Goal: Communication & Community: Answer question/provide support

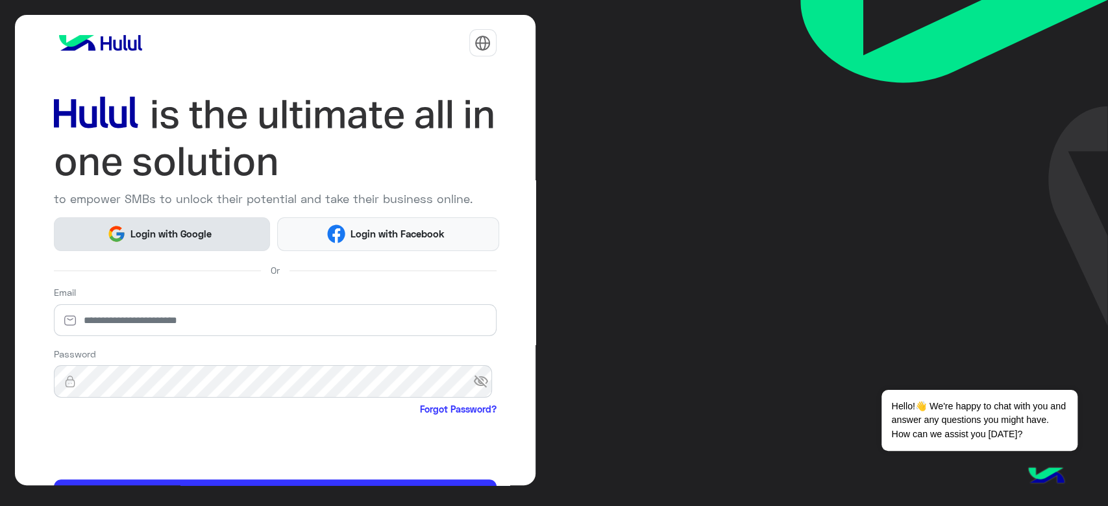
click at [123, 235] on img at bounding box center [116, 234] width 19 height 19
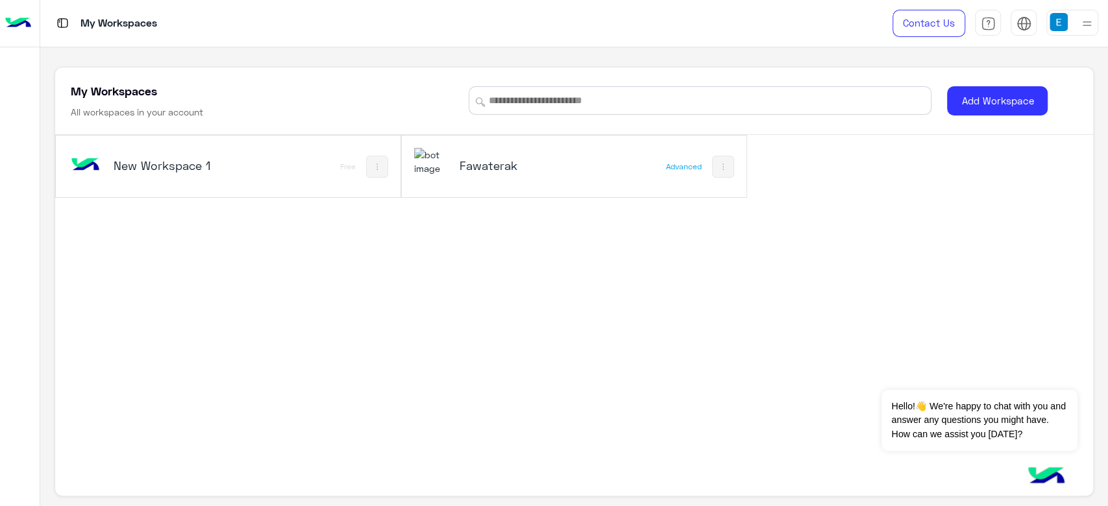
click at [492, 160] on h5 "Fawaterak" at bounding box center [518, 166] width 116 height 16
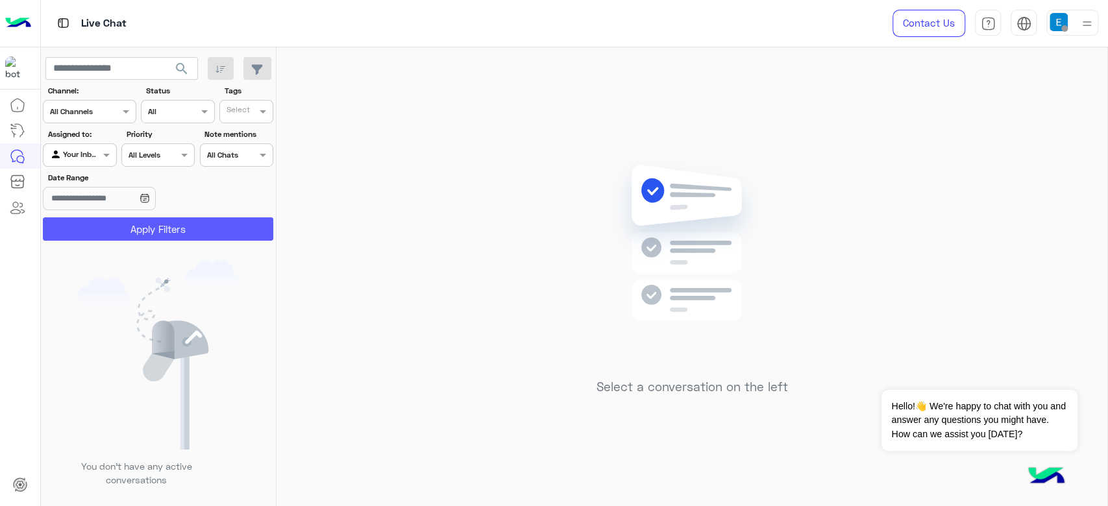
click at [177, 228] on button "Apply Filters" at bounding box center [158, 228] width 230 height 23
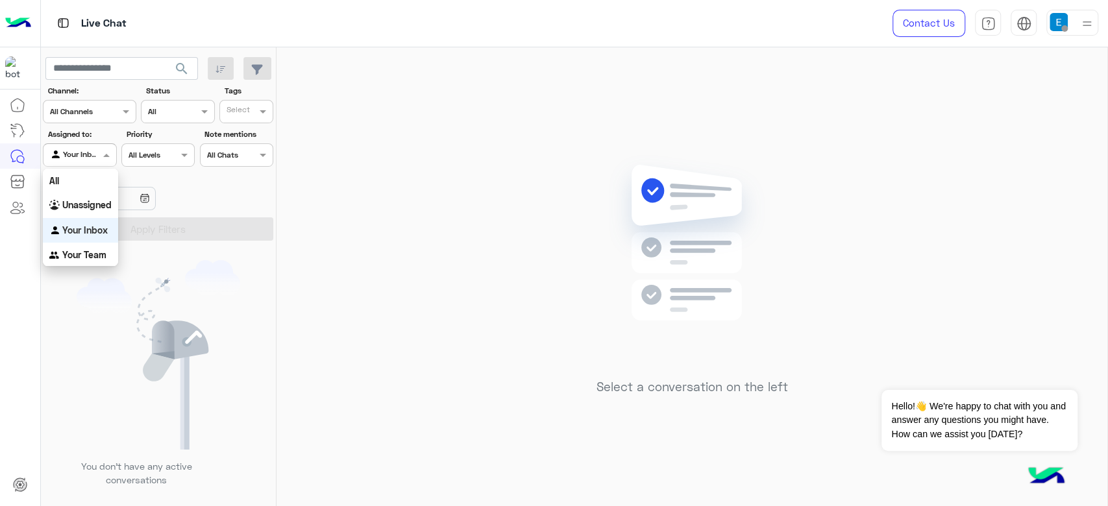
click at [76, 160] on div "Your Inbox" at bounding box center [74, 155] width 49 height 13
click at [84, 183] on div "All" at bounding box center [80, 181] width 75 height 24
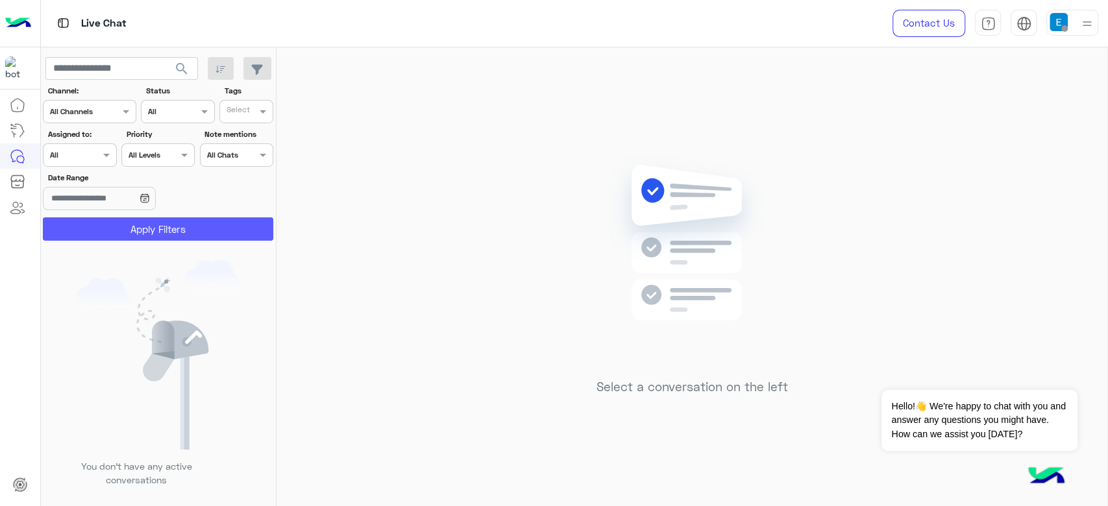
click at [114, 224] on button "Apply Filters" at bounding box center [158, 228] width 230 height 23
